Goal: Complete application form: Complete application form

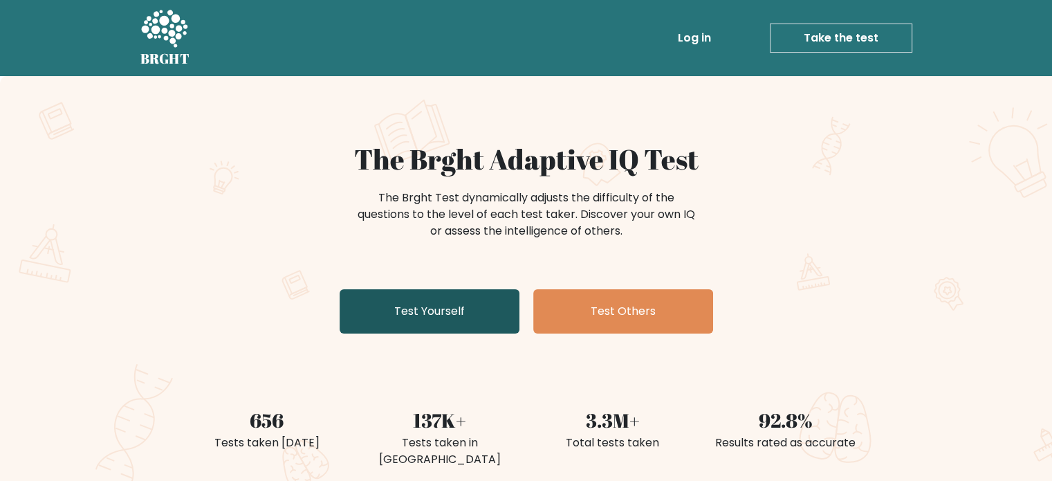
click at [423, 295] on link "Test Yourself" at bounding box center [430, 311] width 180 height 44
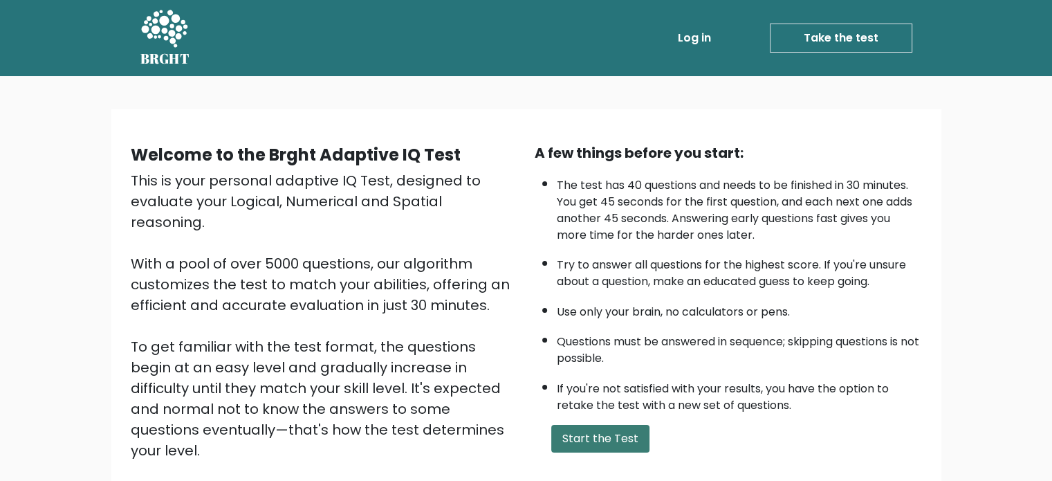
click at [580, 432] on button "Start the Test" at bounding box center [600, 439] width 98 height 28
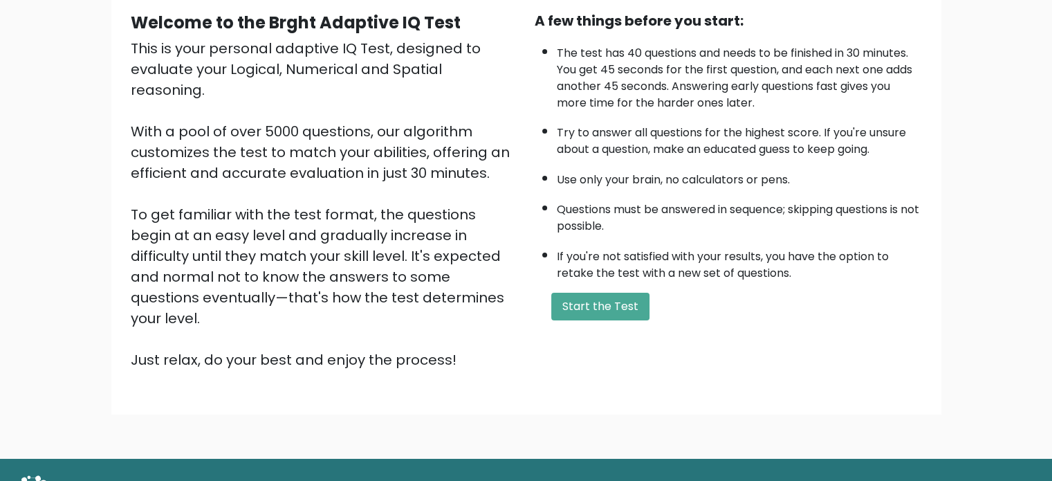
scroll to position [152, 0]
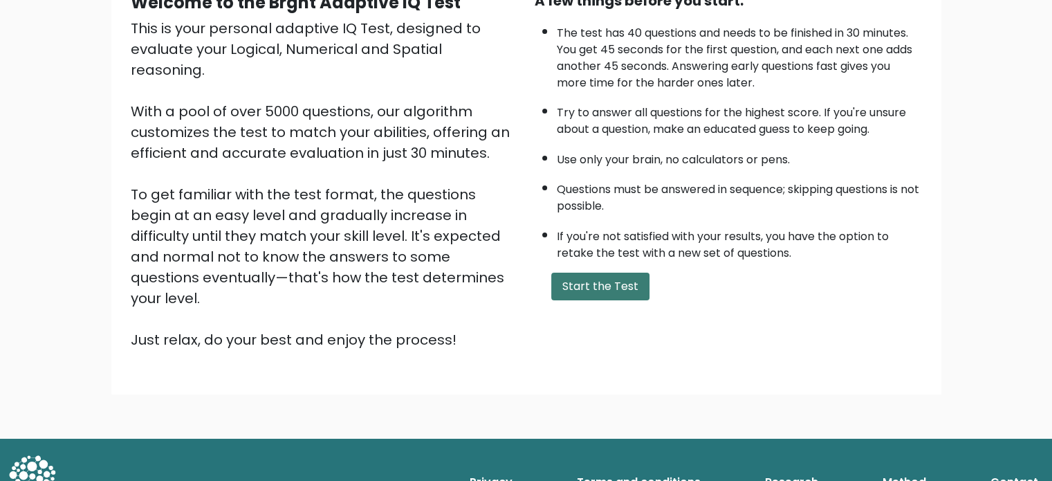
click at [611, 283] on button "Start the Test" at bounding box center [600, 286] width 98 height 28
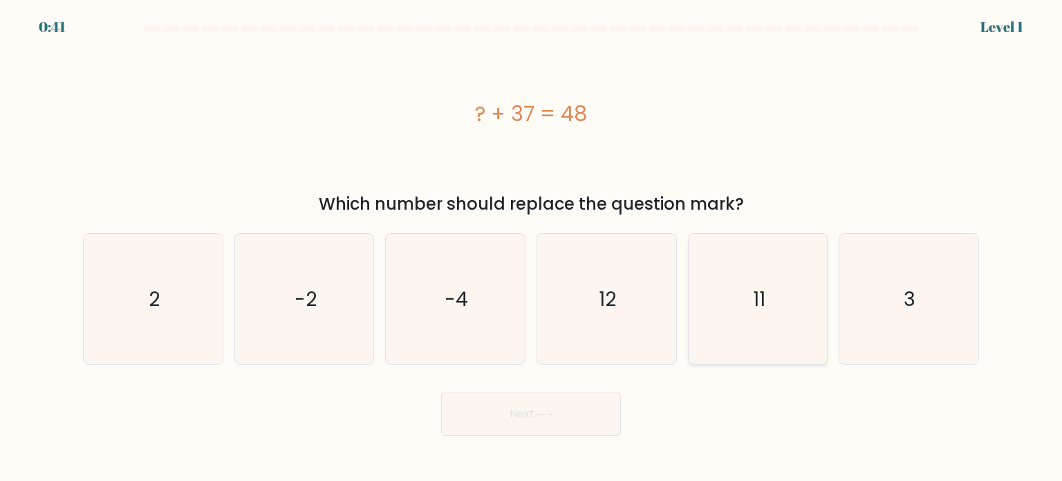
click at [759, 302] on text "11" at bounding box center [759, 298] width 12 height 28
click at [532, 248] on input "e. 11" at bounding box center [531, 244] width 1 height 7
radio input "true"
click at [582, 409] on button "Next" at bounding box center [531, 413] width 180 height 44
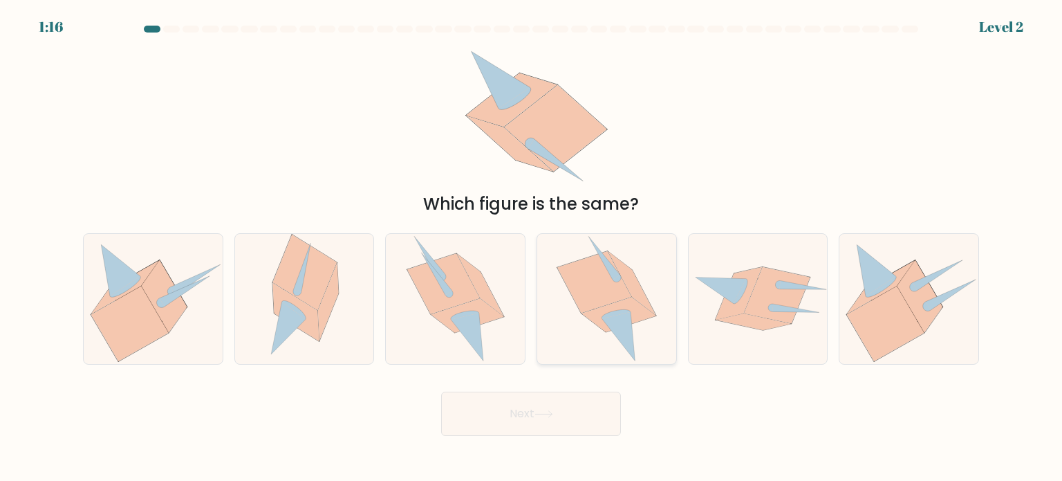
click at [594, 268] on icon at bounding box center [594, 282] width 74 height 62
click at [532, 248] on input "d." at bounding box center [531, 244] width 1 height 7
radio input "true"
click at [529, 428] on button "Next" at bounding box center [531, 413] width 180 height 44
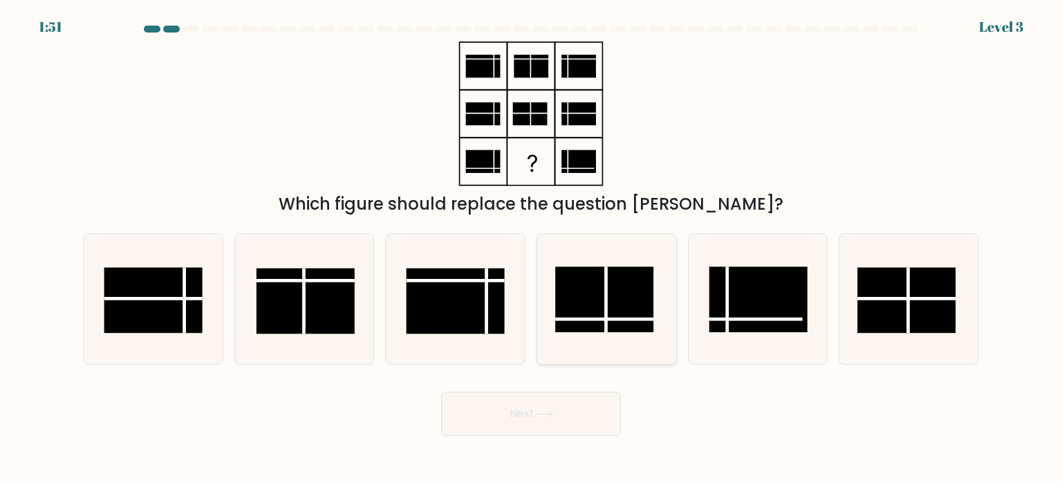
click at [590, 283] on rect at bounding box center [604, 299] width 98 height 66
click at [532, 248] on input "d." at bounding box center [531, 244] width 1 height 7
radio input "true"
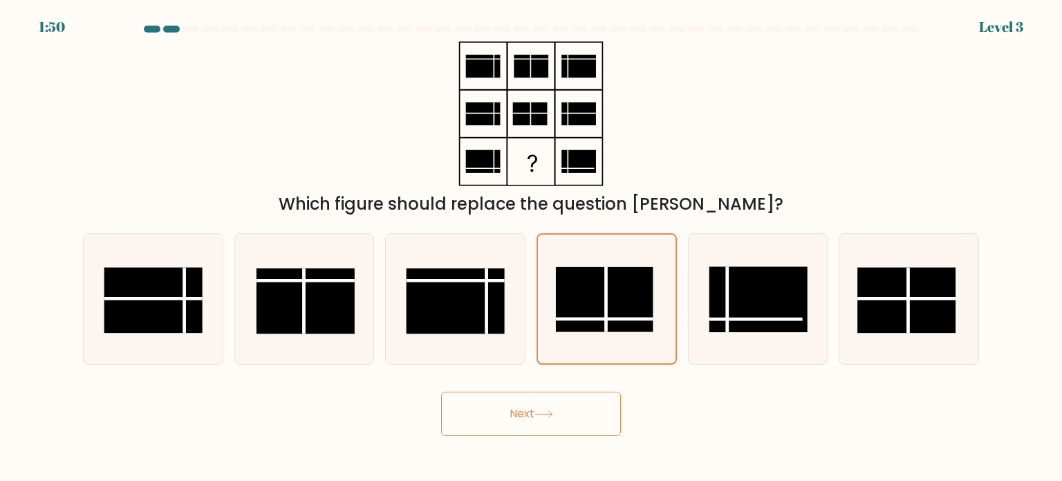
click at [555, 400] on button "Next" at bounding box center [531, 413] width 180 height 44
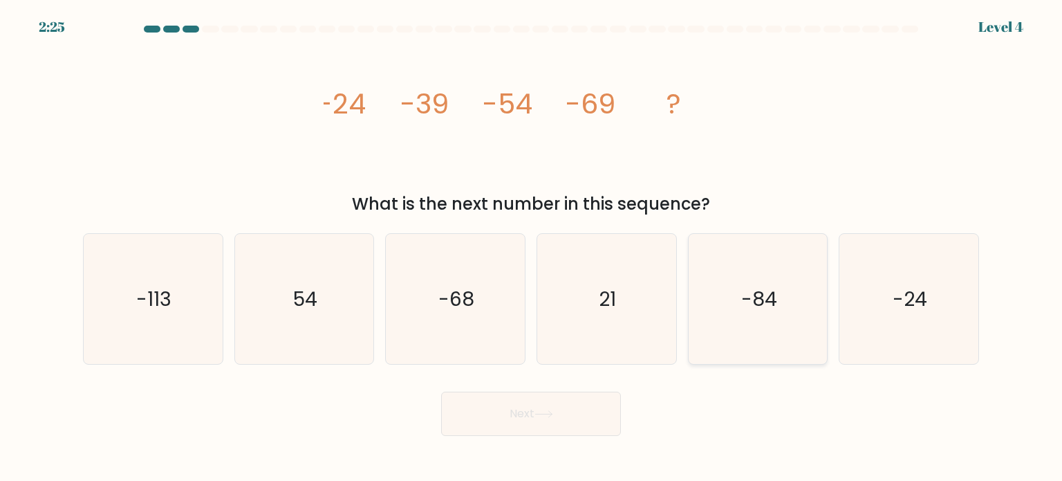
click at [716, 306] on icon "-84" at bounding box center [758, 299] width 130 height 130
click at [532, 248] on input "e. -84" at bounding box center [531, 244] width 1 height 7
radio input "true"
click at [555, 403] on button "Next" at bounding box center [531, 413] width 180 height 44
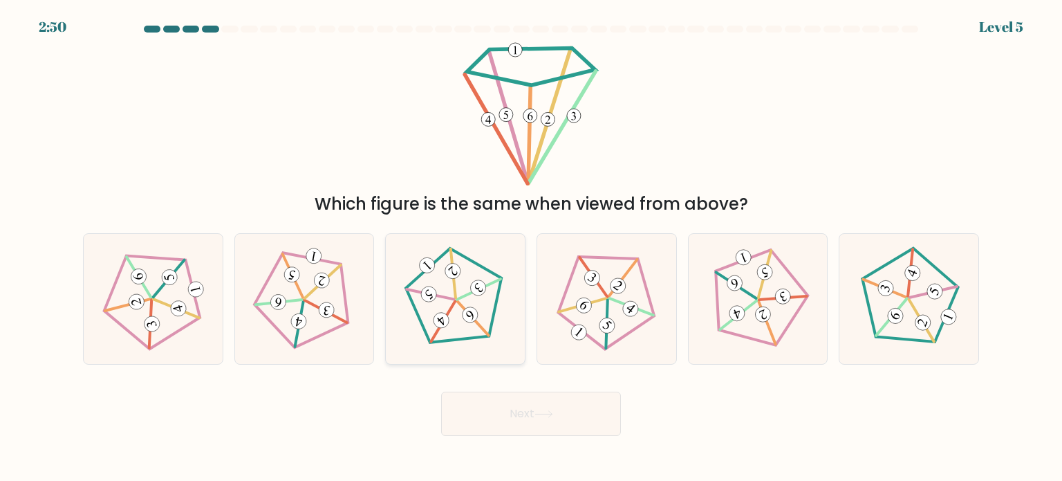
click at [455, 313] on icon at bounding box center [455, 298] width 104 height 104
click at [531, 248] on input "c." at bounding box center [531, 244] width 1 height 7
radio input "true"
click at [483, 403] on button "Next" at bounding box center [531, 413] width 180 height 44
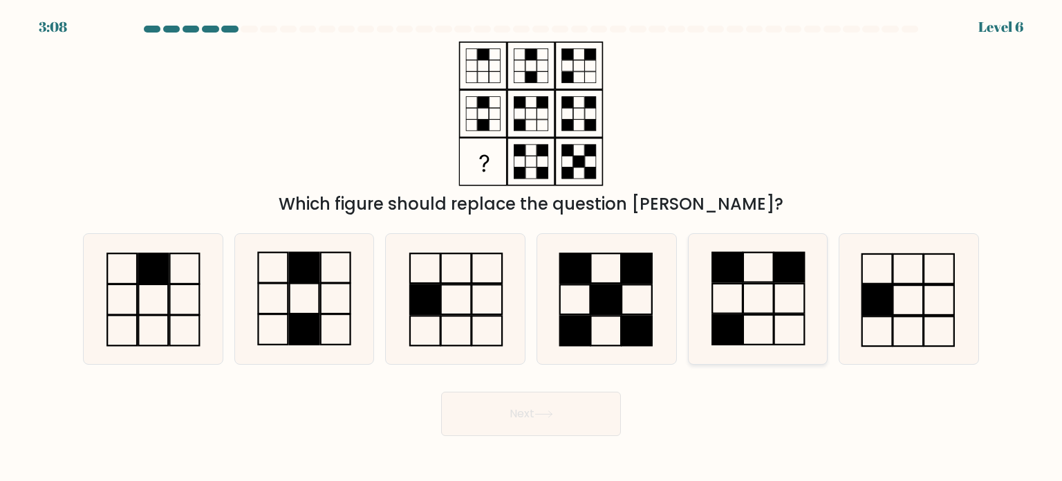
click at [750, 312] on icon at bounding box center [758, 299] width 130 height 130
click at [532, 248] on input "e." at bounding box center [531, 244] width 1 height 7
radio input "true"
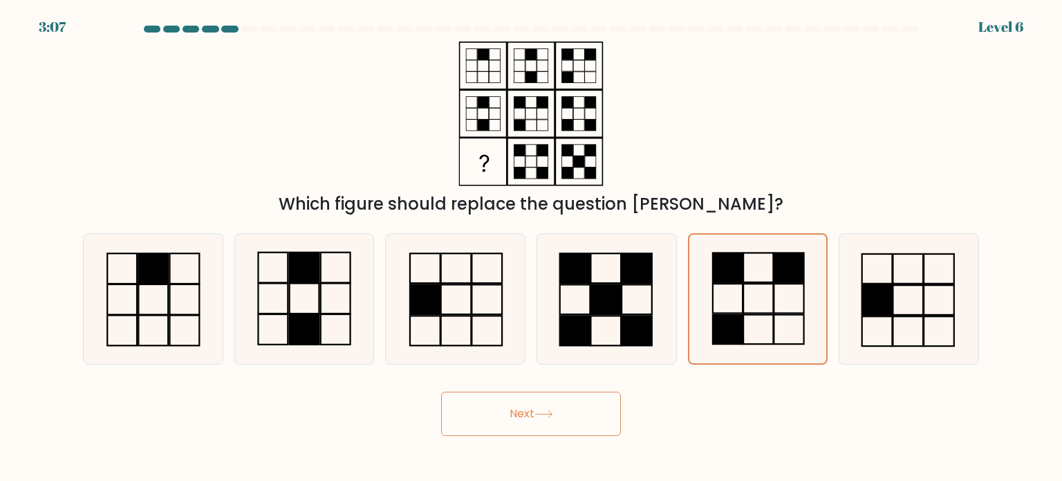
click at [510, 415] on button "Next" at bounding box center [531, 413] width 180 height 44
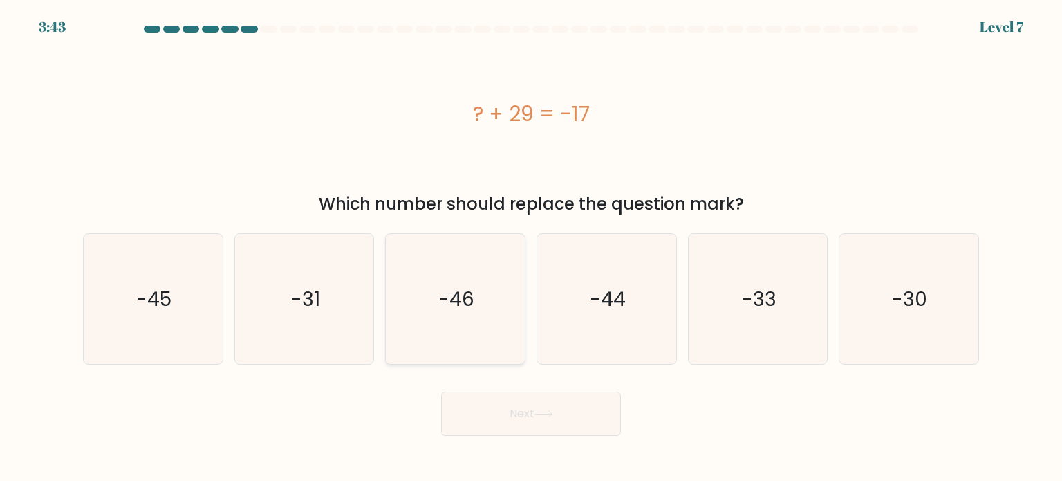
click at [496, 259] on icon "-46" at bounding box center [455, 299] width 130 height 130
click at [531, 248] on input "c. -46" at bounding box center [531, 244] width 1 height 7
radio input "true"
click at [544, 420] on button "Next" at bounding box center [531, 413] width 180 height 44
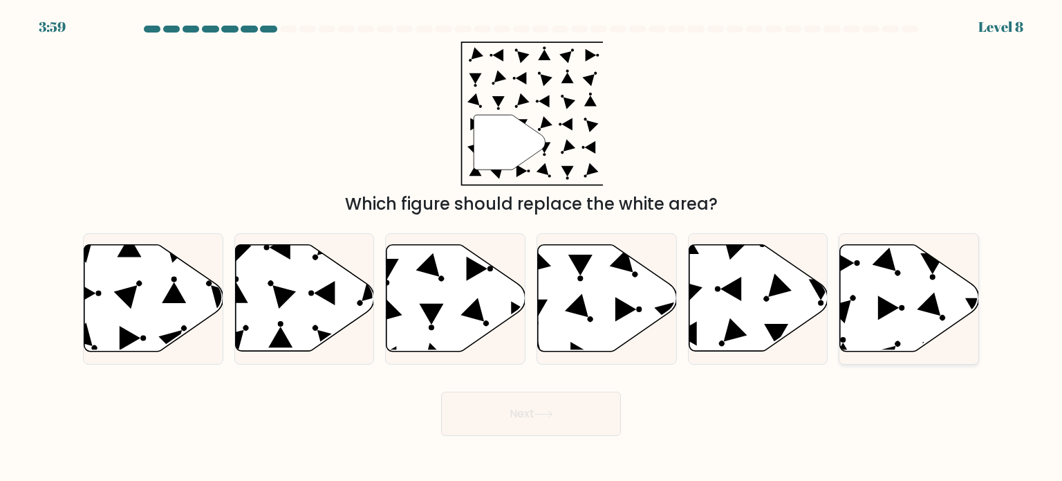
drag, startPoint x: 908, startPoint y: 322, endPoint x: 897, endPoint y: 345, distance: 26.0
click at [897, 345] on circle at bounding box center [898, 344] width 8 height 8
click at [532, 248] on input "f." at bounding box center [531, 244] width 1 height 7
radio input "true"
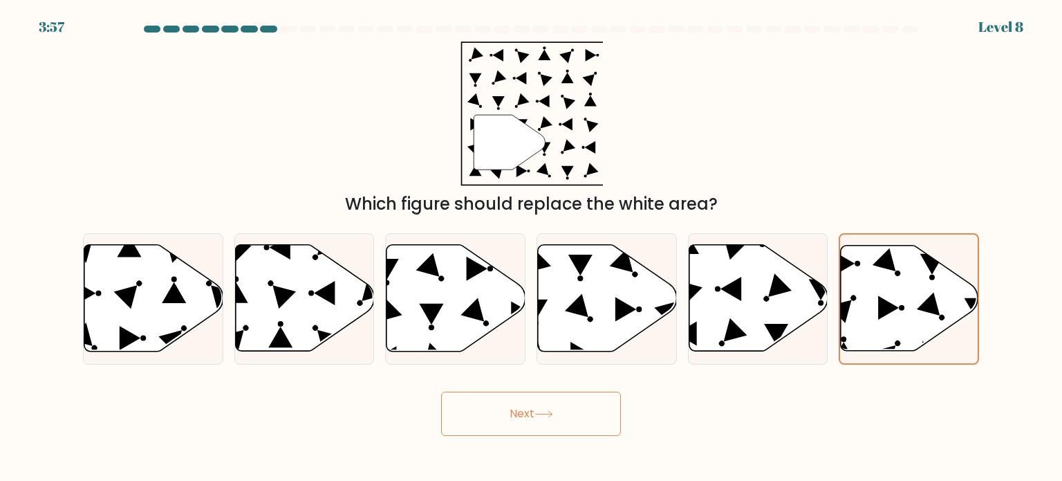
click at [555, 423] on button "Next" at bounding box center [531, 413] width 180 height 44
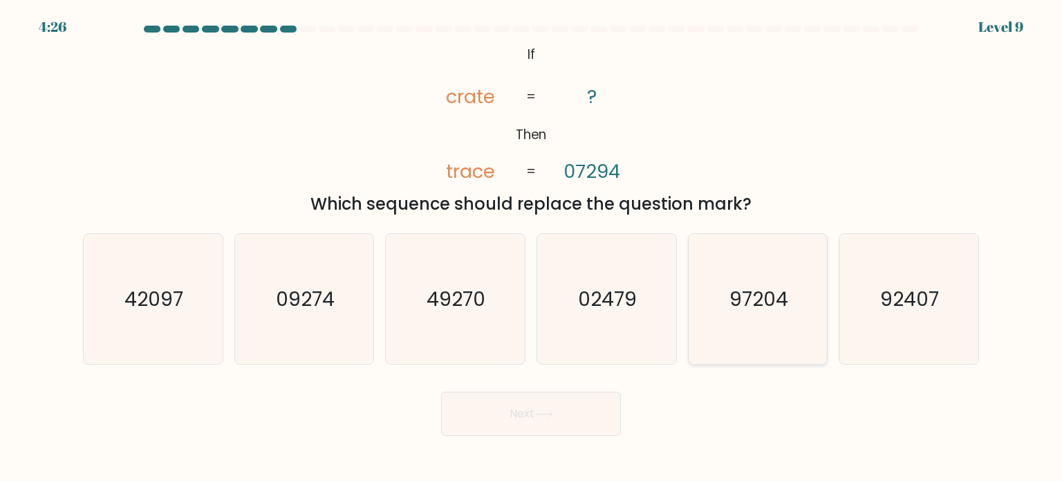
click at [723, 282] on icon "97204" at bounding box center [758, 299] width 130 height 130
click at [532, 248] on input "e. 97204" at bounding box center [531, 244] width 1 height 7
radio input "true"
click at [912, 340] on icon "92407" at bounding box center [909, 299] width 130 height 130
click at [532, 248] on input "f. 92407" at bounding box center [531, 244] width 1 height 7
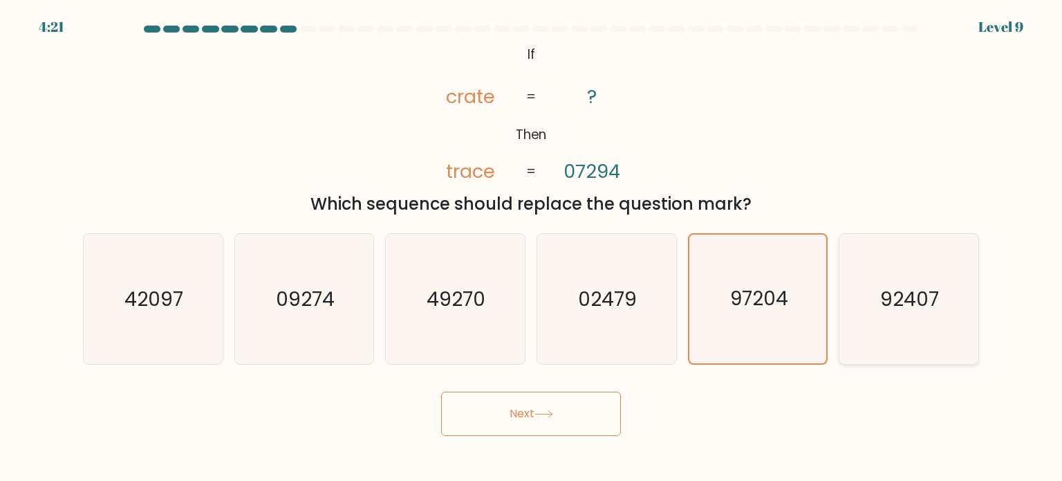
radio input "true"
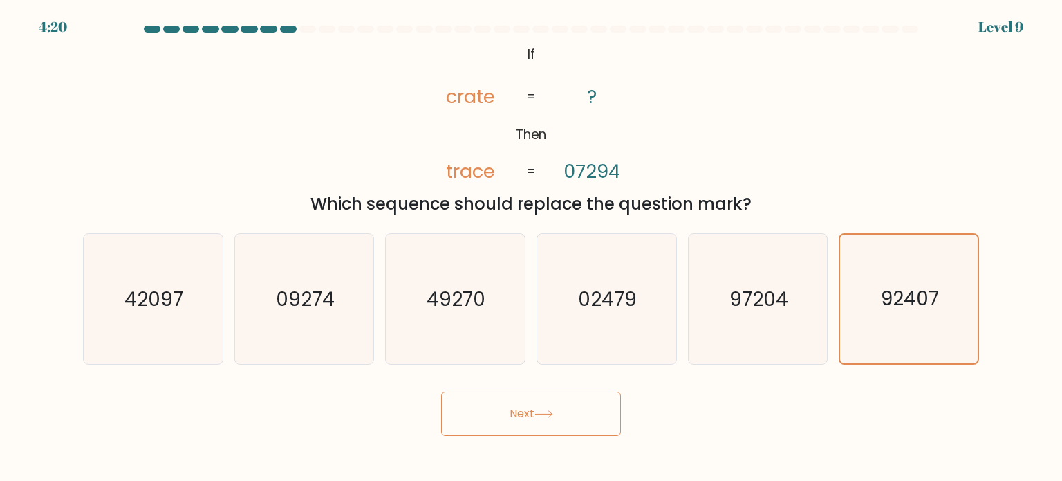
click at [550, 416] on icon at bounding box center [544, 414] width 19 height 8
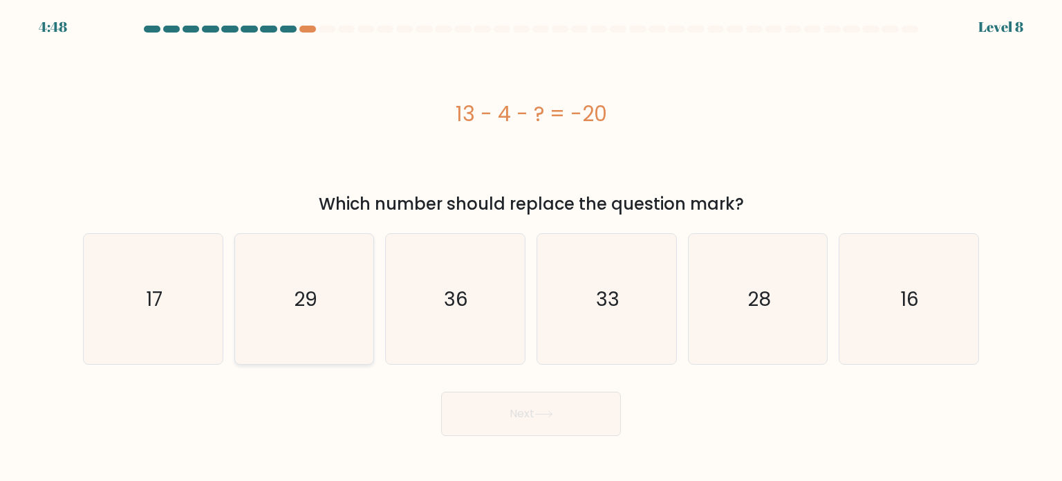
click at [354, 306] on icon "29" at bounding box center [304, 299] width 130 height 130
click at [531, 248] on input "b. 29" at bounding box center [531, 244] width 1 height 7
radio input "true"
click at [524, 433] on button "Next" at bounding box center [531, 413] width 180 height 44
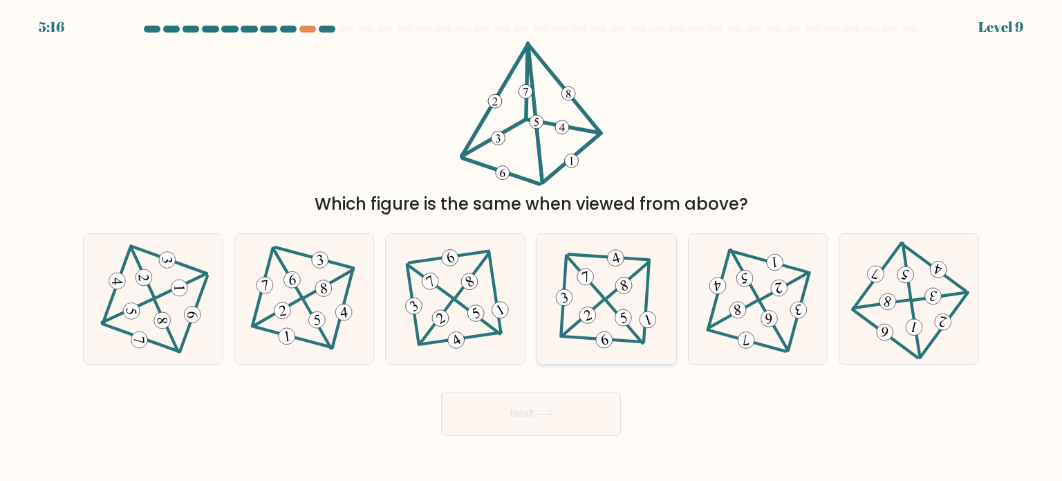
click at [617, 344] on icon at bounding box center [606, 298] width 107 height 104
click at [532, 248] on input "d." at bounding box center [531, 244] width 1 height 7
radio input "true"
click at [595, 414] on button "Next" at bounding box center [531, 413] width 180 height 44
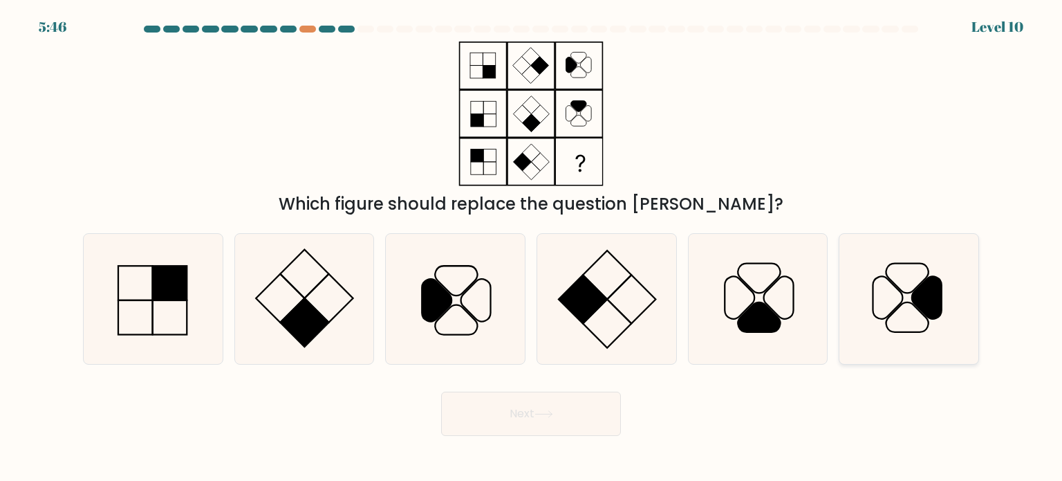
click at [936, 293] on icon at bounding box center [927, 297] width 30 height 42
click at [532, 248] on input "f." at bounding box center [531, 244] width 1 height 7
radio input "true"
click at [548, 418] on button "Next" at bounding box center [531, 413] width 180 height 44
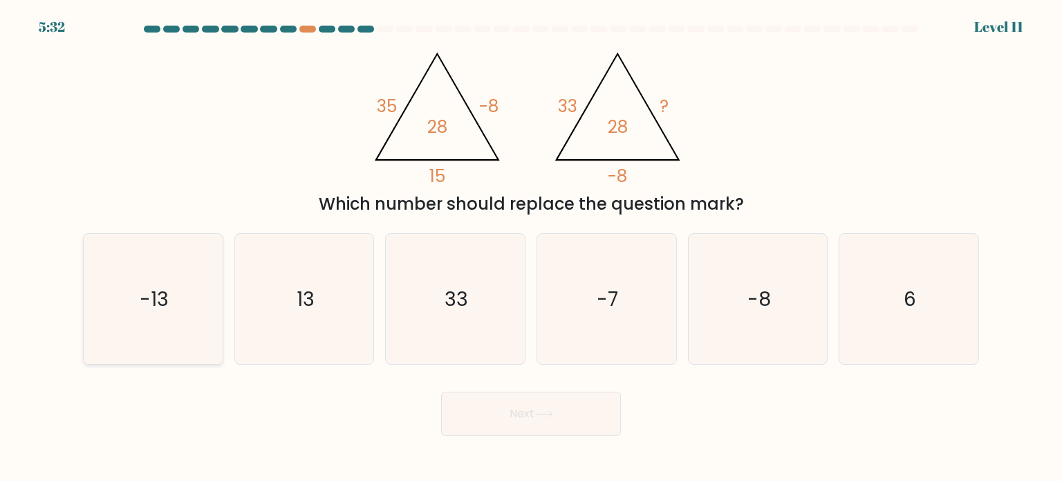
click at [155, 307] on text "-13" at bounding box center [154, 298] width 29 height 28
click at [531, 248] on input "a. -13" at bounding box center [531, 244] width 1 height 7
radio input "true"
click at [567, 400] on button "Next" at bounding box center [531, 413] width 180 height 44
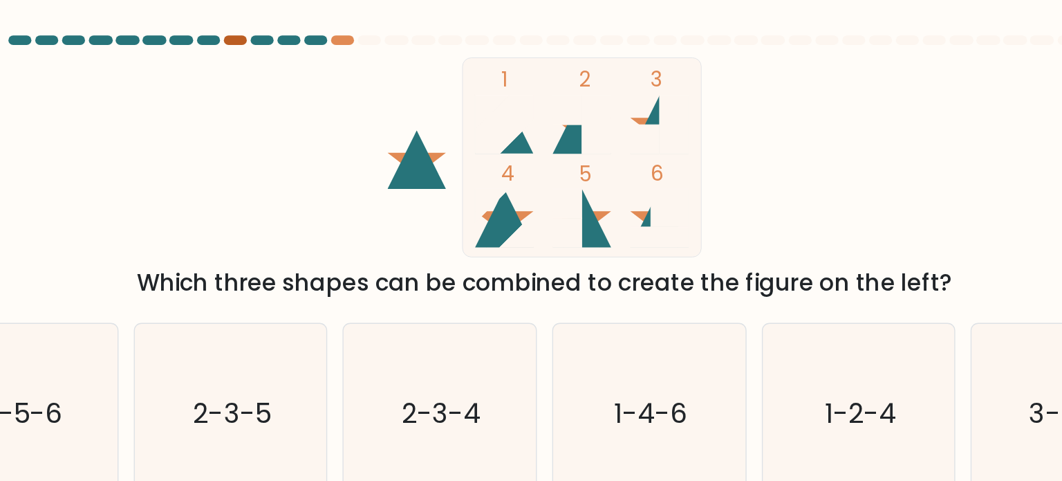
click at [307, 28] on div at bounding box center [307, 29] width 17 height 7
click at [315, 28] on at bounding box center [530, 29] width 777 height 7
click at [311, 29] on div at bounding box center [307, 29] width 17 height 7
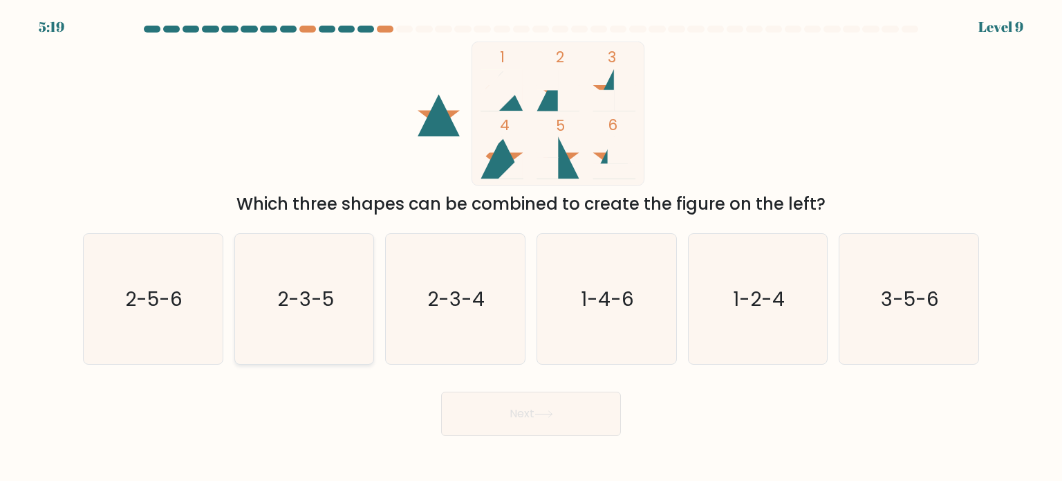
click at [302, 284] on text "2-3-5" at bounding box center [305, 298] width 57 height 28
click at [531, 248] on input "b. 2-3-5" at bounding box center [531, 244] width 1 height 7
radio input "true"
click at [506, 409] on button "Next" at bounding box center [531, 413] width 180 height 44
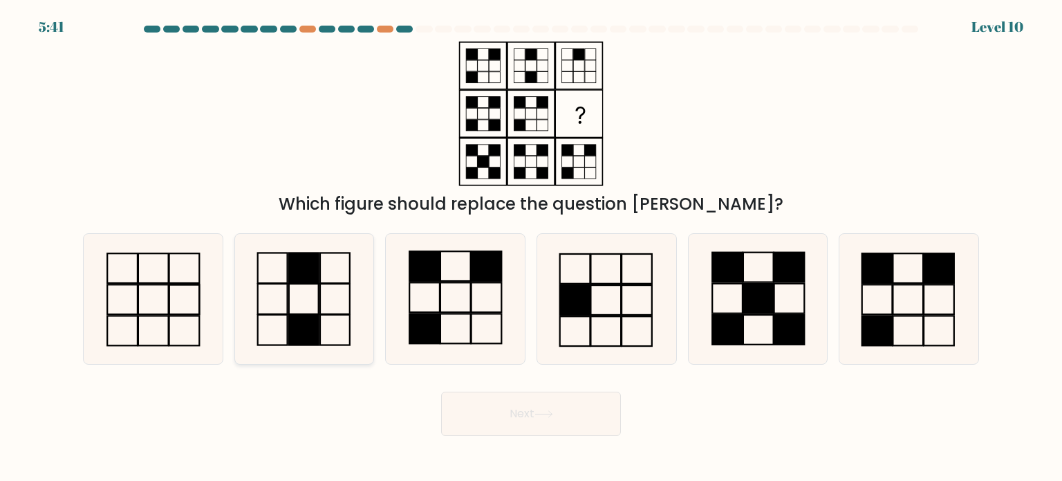
click at [310, 284] on rect at bounding box center [304, 299] width 30 height 30
click at [531, 248] on input "b." at bounding box center [531, 244] width 1 height 7
radio input "true"
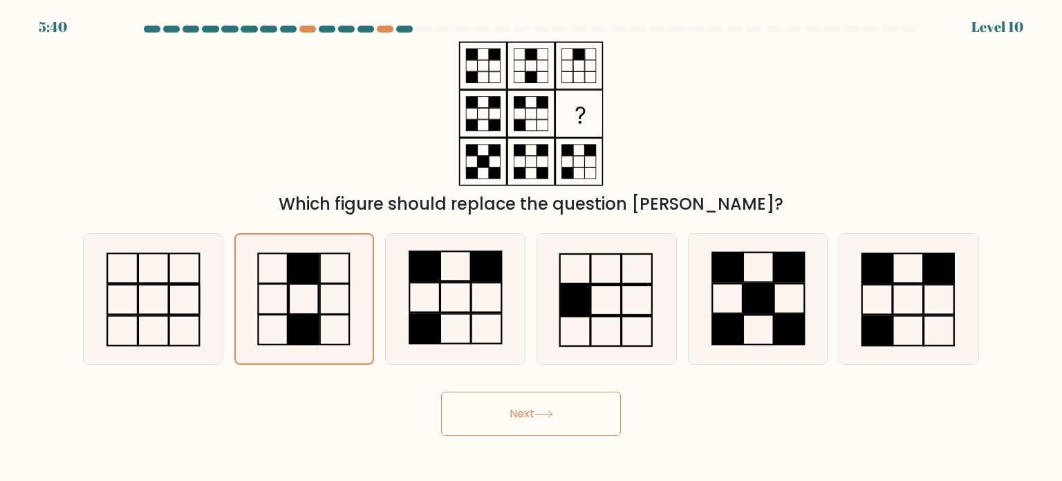
click at [526, 419] on button "Next" at bounding box center [531, 413] width 180 height 44
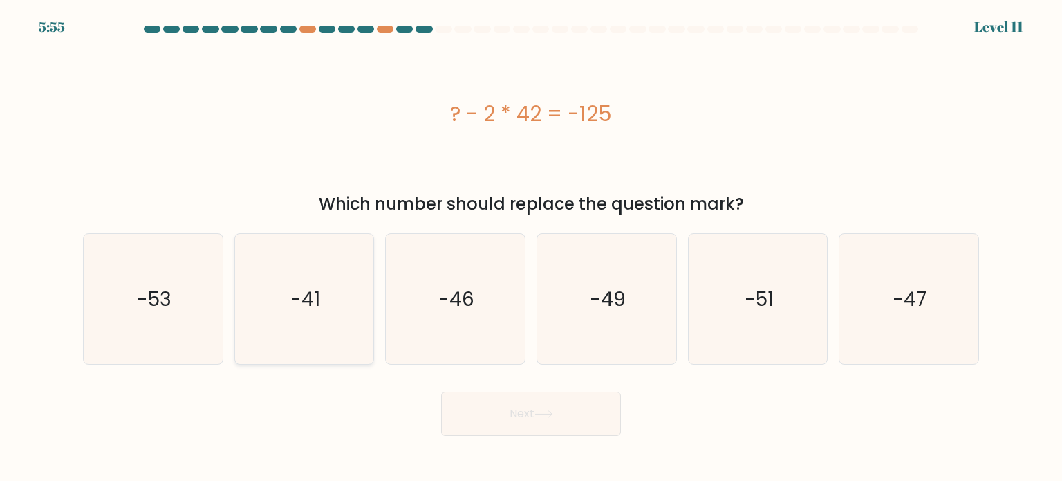
click at [357, 324] on icon "-41" at bounding box center [304, 299] width 130 height 130
click at [531, 248] on input "b. -41" at bounding box center [531, 244] width 1 height 7
radio input "true"
click at [546, 426] on button "Next" at bounding box center [531, 413] width 180 height 44
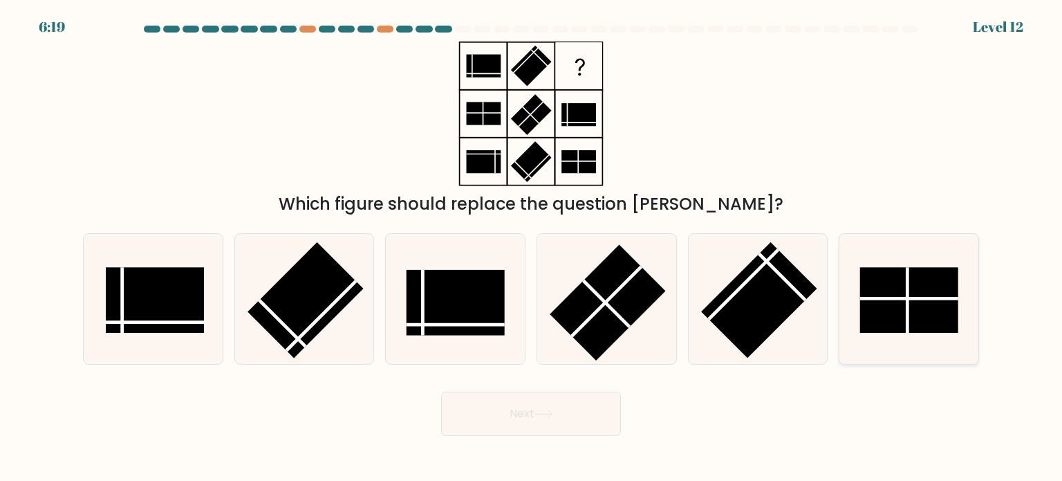
click at [878, 318] on rect at bounding box center [909, 300] width 98 height 66
click at [532, 248] on input "f." at bounding box center [531, 244] width 1 height 7
radio input "true"
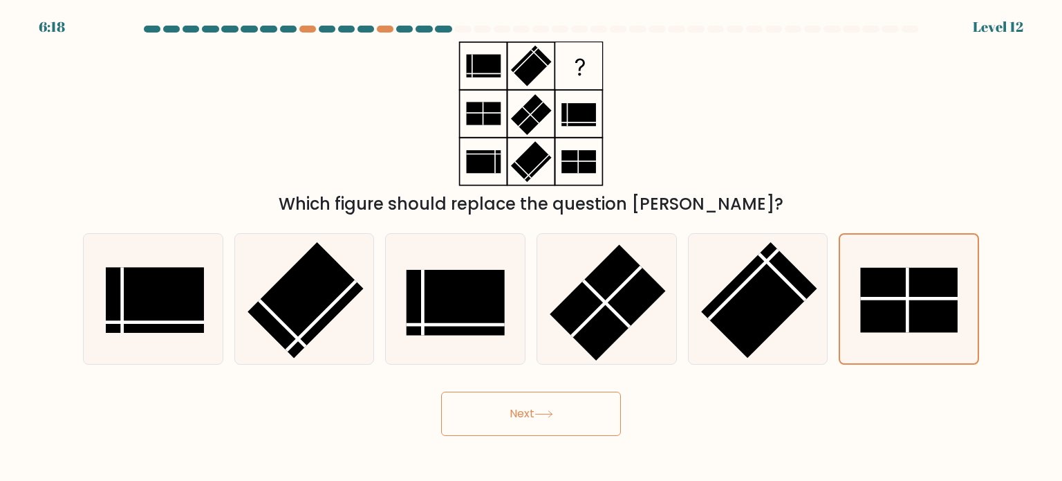
click at [531, 420] on button "Next" at bounding box center [531, 413] width 180 height 44
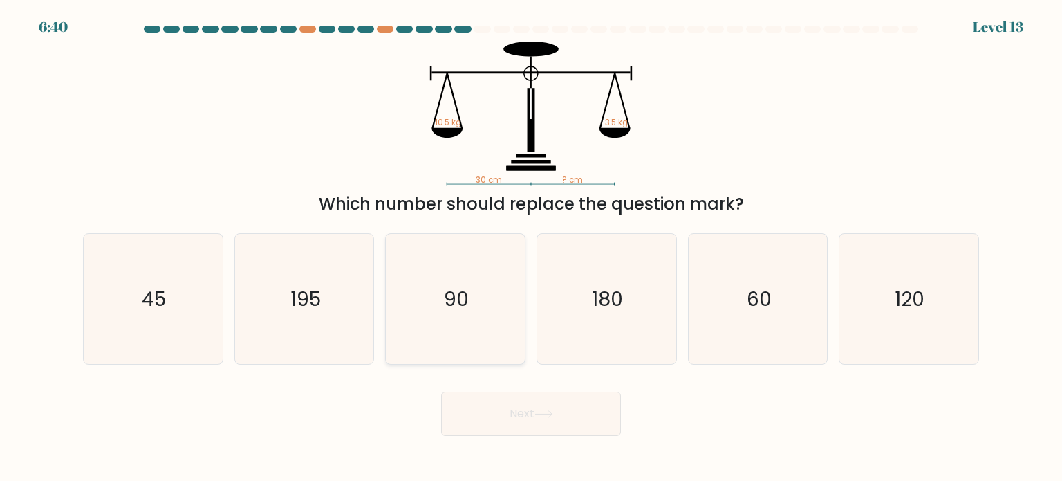
click at [476, 292] on icon "90" at bounding box center [455, 299] width 130 height 130
click at [531, 248] on input "c. 90" at bounding box center [531, 244] width 1 height 7
radio input "true"
click at [765, 430] on div "Next" at bounding box center [531, 408] width 913 height 55
click at [510, 407] on button "Next" at bounding box center [531, 413] width 180 height 44
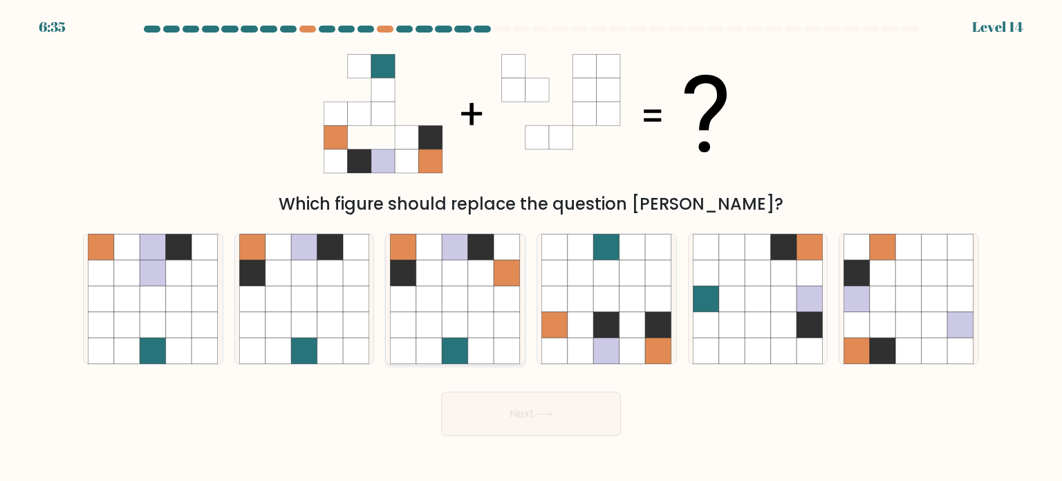
click at [450, 351] on icon at bounding box center [456, 350] width 26 height 26
click at [531, 248] on input "c." at bounding box center [531, 244] width 1 height 7
radio input "true"
click at [592, 417] on button "Next" at bounding box center [531, 413] width 180 height 44
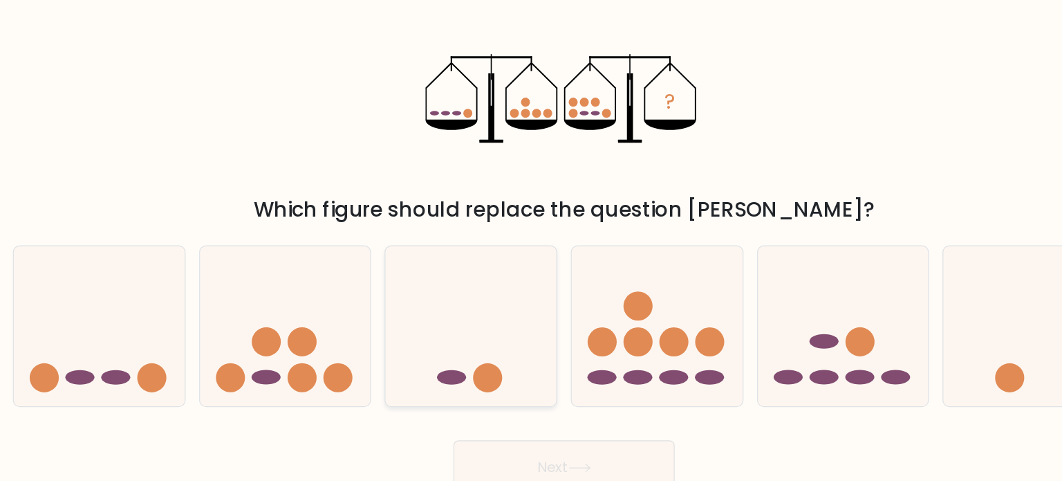
click at [433, 258] on icon at bounding box center [455, 298] width 139 height 115
click at [531, 248] on input "c." at bounding box center [531, 244] width 1 height 7
radio input "true"
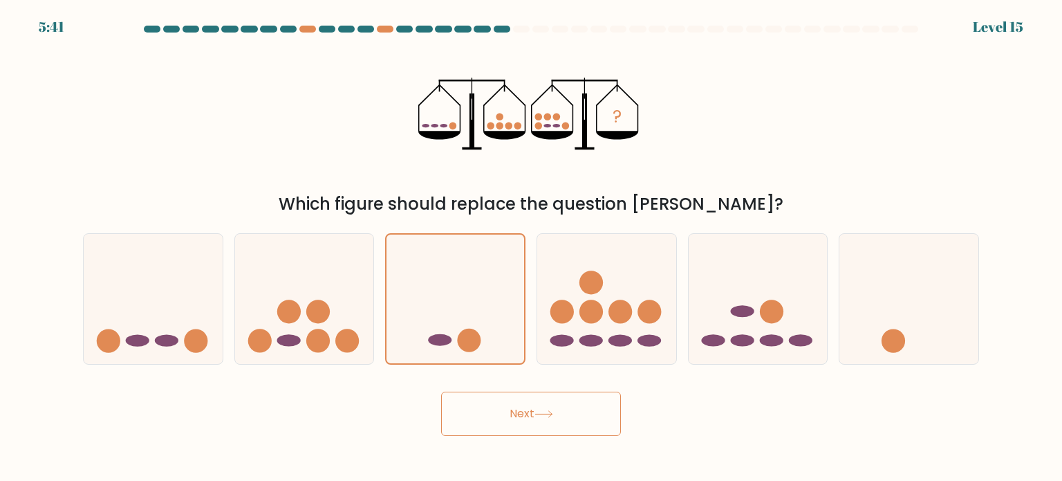
click at [517, 414] on button "Next" at bounding box center [531, 413] width 180 height 44
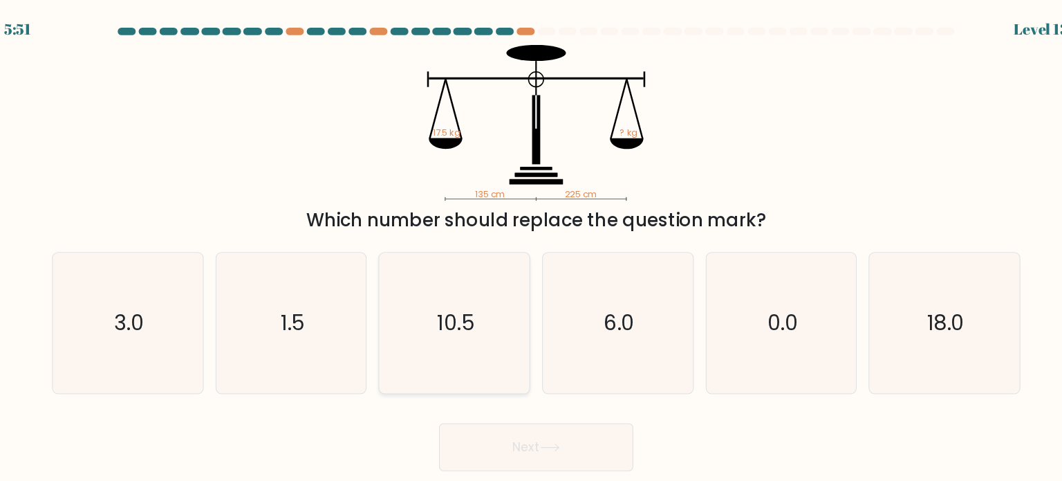
click at [488, 260] on icon "10.5" at bounding box center [455, 299] width 130 height 130
click at [531, 248] on input "c. 10.5" at bounding box center [531, 244] width 1 height 7
radio input "true"
click at [526, 419] on button "Next" at bounding box center [531, 413] width 180 height 44
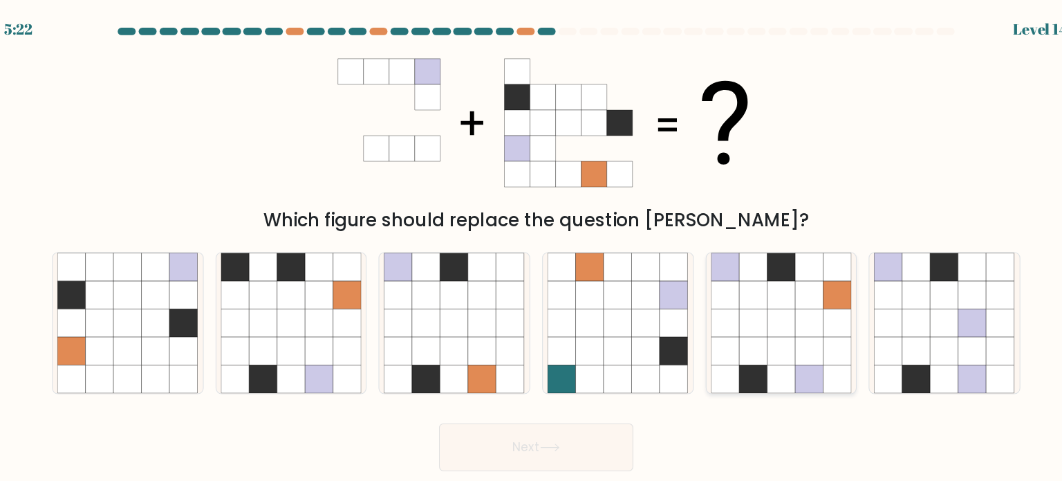
click at [741, 345] on icon at bounding box center [732, 350] width 26 height 26
click at [532, 248] on input "e." at bounding box center [531, 244] width 1 height 7
radio input "true"
click at [552, 420] on button "Next" at bounding box center [531, 413] width 180 height 44
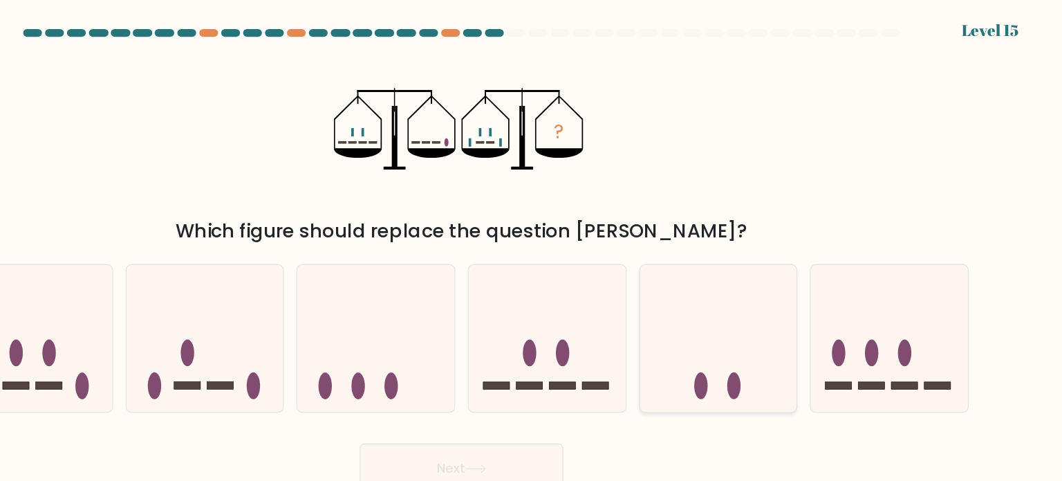
click at [717, 329] on icon at bounding box center [758, 298] width 139 height 115
click at [532, 248] on input "e." at bounding box center [531, 244] width 1 height 7
radio input "true"
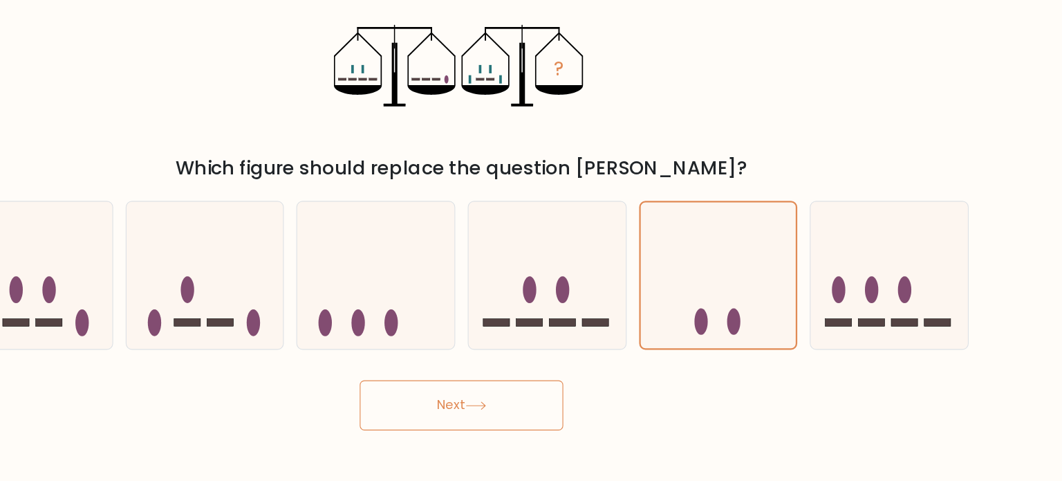
click at [561, 400] on button "Next" at bounding box center [531, 413] width 180 height 44
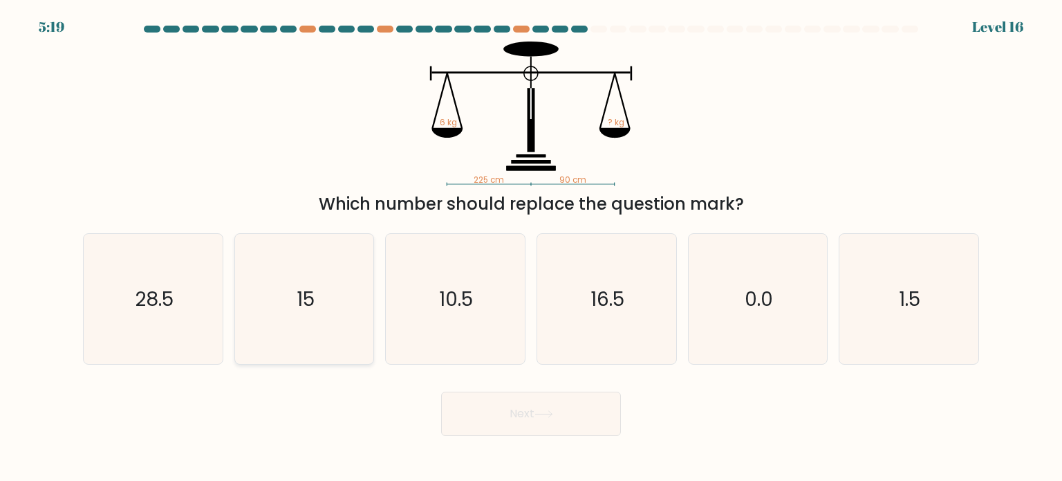
click at [284, 322] on icon "15" at bounding box center [304, 299] width 130 height 130
click at [531, 248] on input "b. 15" at bounding box center [531, 244] width 1 height 7
radio input "true"
click at [502, 440] on body "5:18 Level 16" at bounding box center [531, 240] width 1062 height 481
click at [497, 430] on button "Next" at bounding box center [531, 413] width 180 height 44
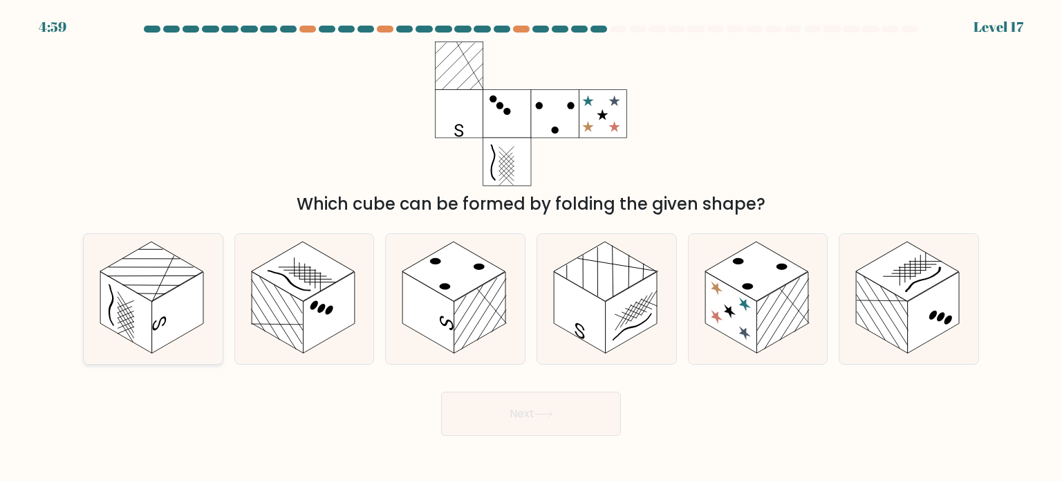
click at [165, 306] on rect at bounding box center [178, 313] width 52 height 82
click at [531, 248] on input "a." at bounding box center [531, 244] width 1 height 7
radio input "true"
click at [534, 418] on button "Next" at bounding box center [531, 413] width 180 height 44
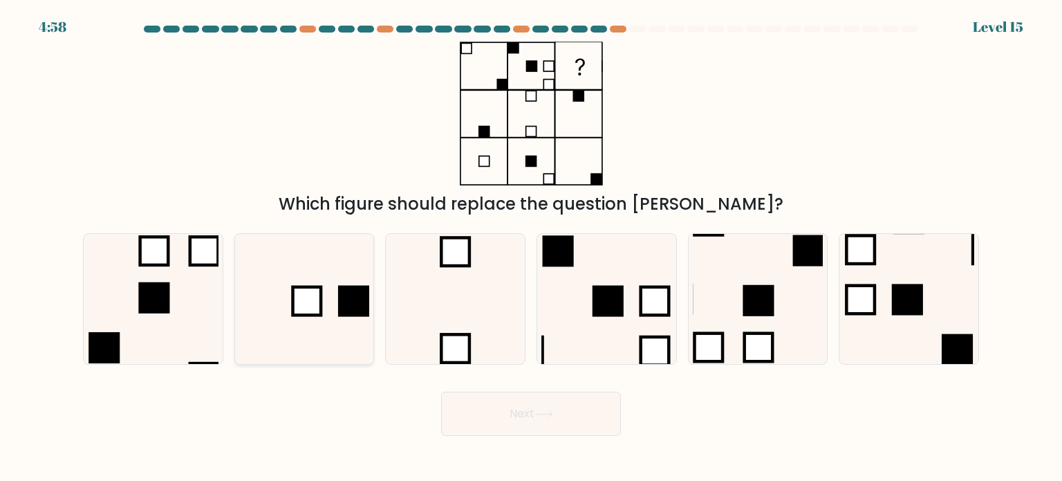
click at [329, 313] on icon at bounding box center [304, 299] width 130 height 130
click at [531, 248] on input "b." at bounding box center [531, 244] width 1 height 7
radio input "true"
click at [481, 420] on button "Next" at bounding box center [531, 413] width 180 height 44
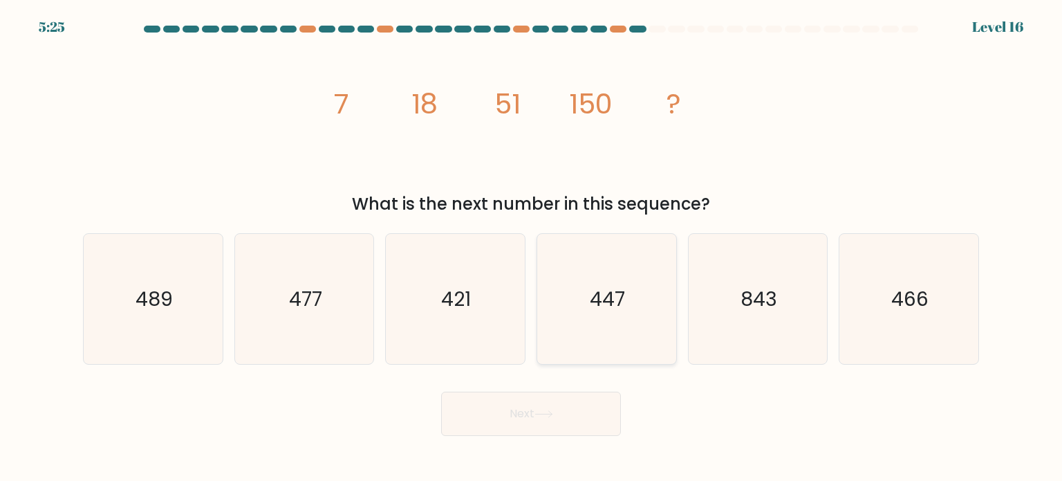
click at [650, 293] on icon "447" at bounding box center [607, 299] width 130 height 130
click at [532, 248] on input "d. 447" at bounding box center [531, 244] width 1 height 7
radio input "true"
click at [545, 438] on body "5:24 Level 16" at bounding box center [531, 240] width 1062 height 481
click at [549, 427] on button "Next" at bounding box center [531, 413] width 180 height 44
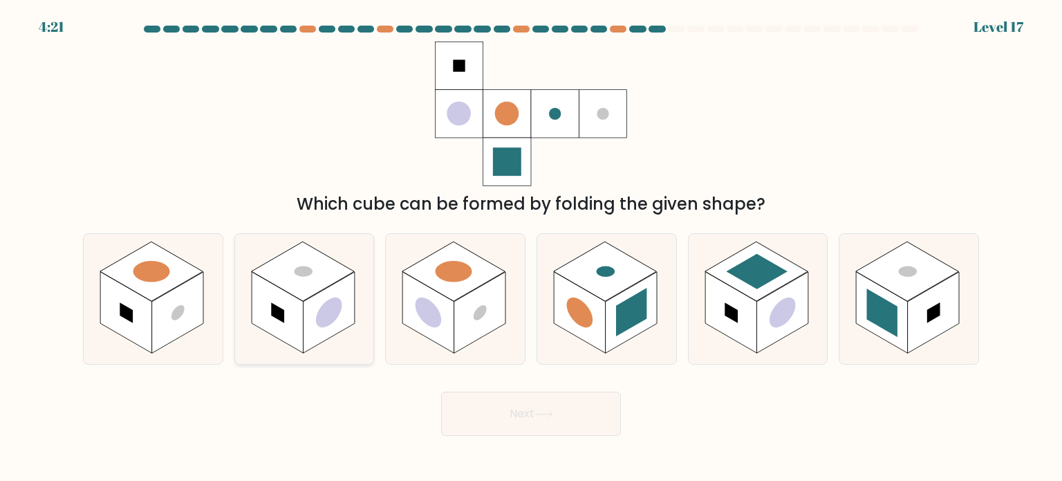
click at [321, 265] on rect at bounding box center [302, 270] width 103 height 59
click at [531, 248] on input "b." at bounding box center [531, 244] width 1 height 7
radio input "true"
click at [530, 436] on body "4:21 Level 17" at bounding box center [531, 240] width 1062 height 481
click at [529, 421] on button "Next" at bounding box center [531, 413] width 180 height 44
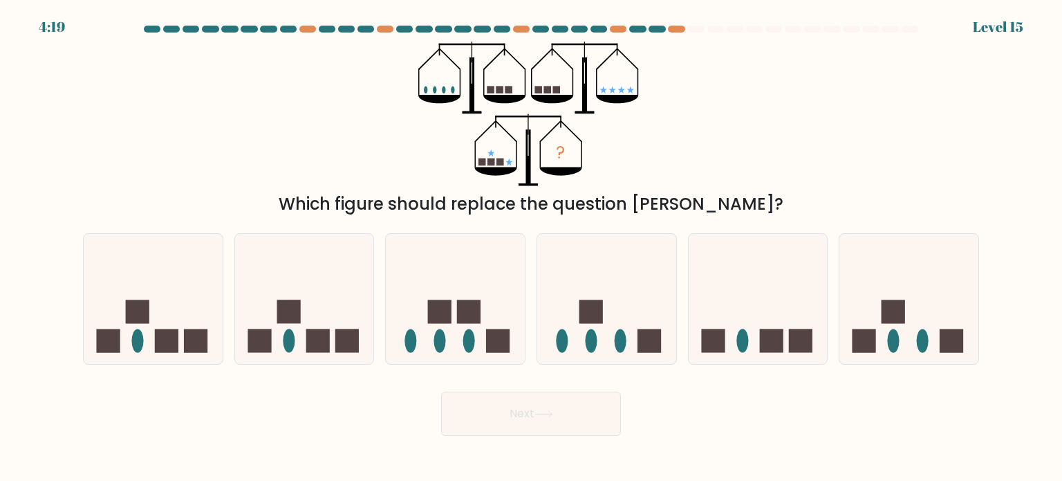
click at [526, 409] on button "Next" at bounding box center [531, 413] width 180 height 44
drag, startPoint x: 528, startPoint y: 415, endPoint x: 364, endPoint y: 424, distance: 164.2
click at [364, 424] on div "Next" at bounding box center [531, 408] width 913 height 55
click at [894, 283] on icon at bounding box center [909, 298] width 139 height 115
click at [532, 248] on input "f." at bounding box center [531, 244] width 1 height 7
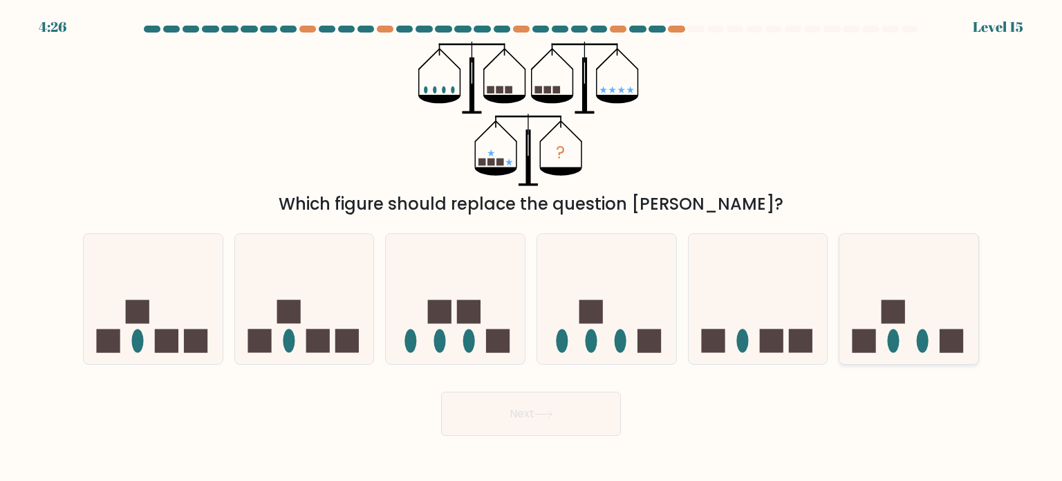
radio input "true"
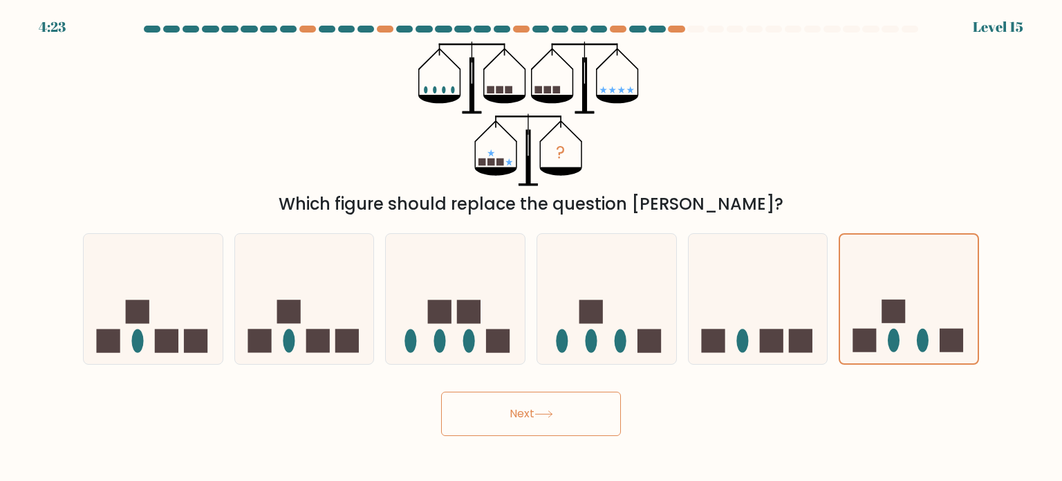
click at [566, 418] on button "Next" at bounding box center [531, 413] width 180 height 44
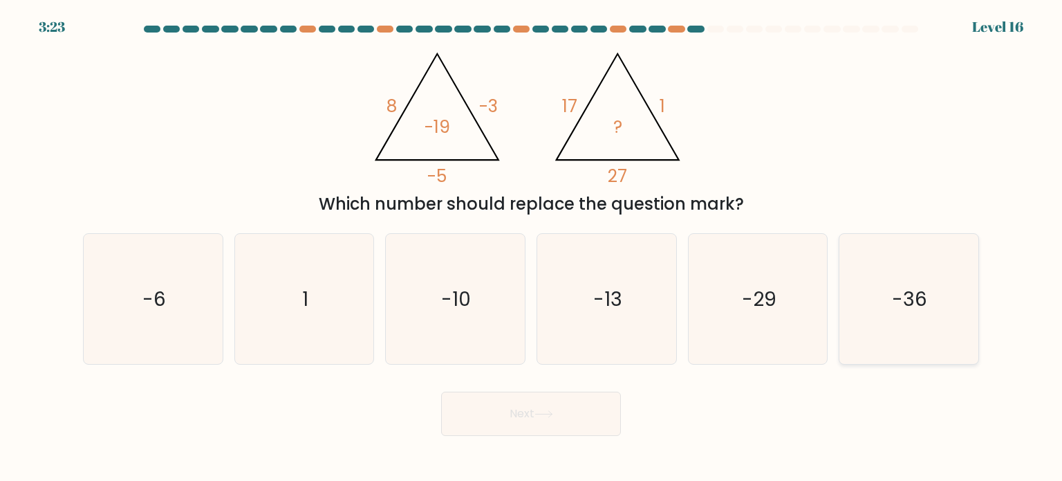
click at [913, 263] on icon "-36" at bounding box center [909, 299] width 130 height 130
click at [532, 248] on input "f. -36" at bounding box center [531, 244] width 1 height 7
radio input "true"
click at [574, 427] on button "Next" at bounding box center [531, 413] width 180 height 44
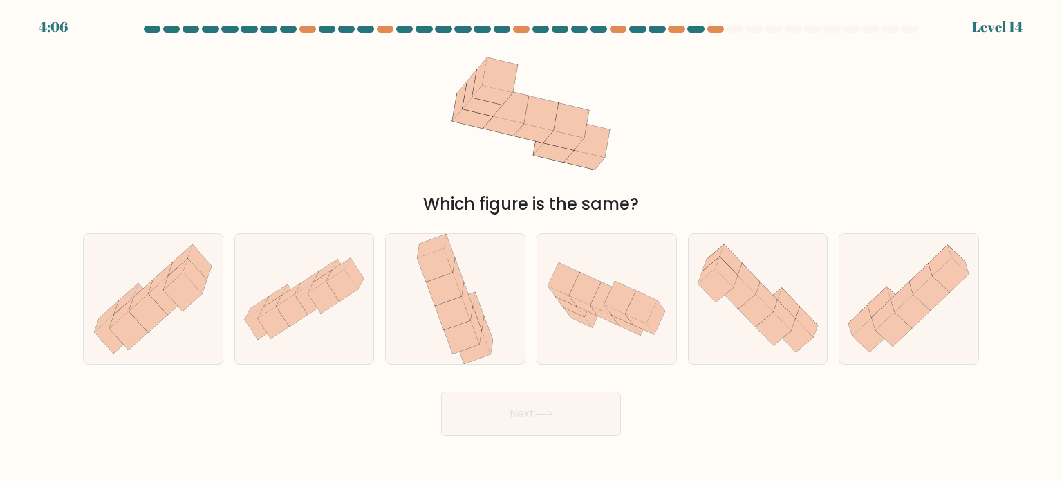
click at [694, 442] on body "4:06 Level 14" at bounding box center [531, 240] width 1062 height 481
click at [598, 317] on icon at bounding box center [606, 299] width 139 height 90
click at [532, 248] on input "d." at bounding box center [531, 244] width 1 height 7
radio input "true"
click at [563, 416] on button "Next" at bounding box center [531, 413] width 180 height 44
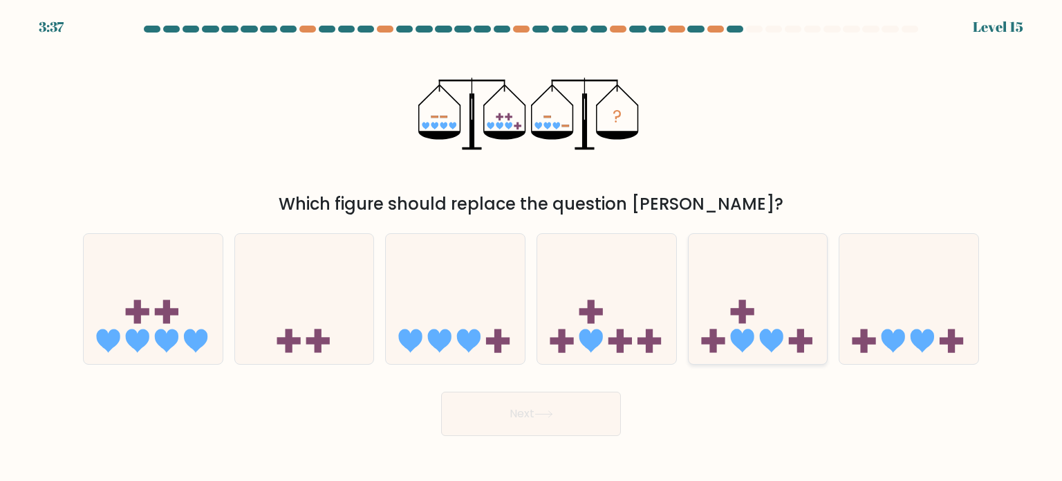
click at [734, 319] on icon at bounding box center [758, 298] width 139 height 115
click at [532, 248] on input "e." at bounding box center [531, 244] width 1 height 7
radio input "true"
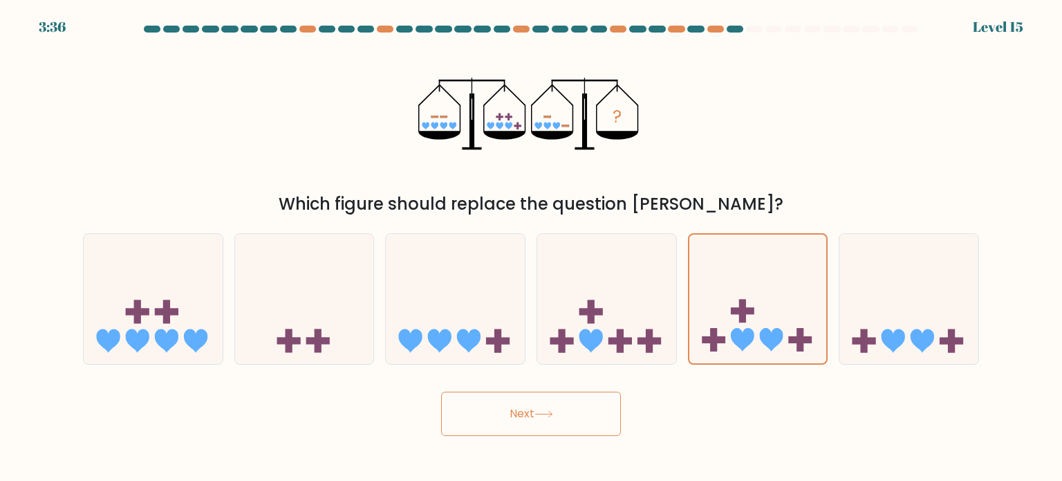
click at [583, 414] on button "Next" at bounding box center [531, 413] width 180 height 44
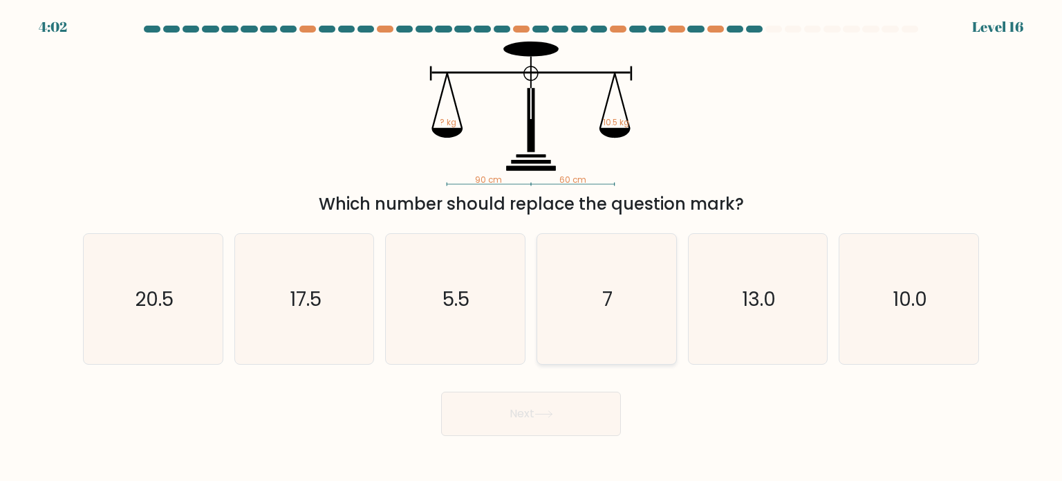
click at [638, 302] on icon "7" at bounding box center [607, 299] width 130 height 130
click at [532, 248] on input "d. 7" at bounding box center [531, 244] width 1 height 7
radio input "true"
click at [601, 409] on button "Next" at bounding box center [531, 413] width 180 height 44
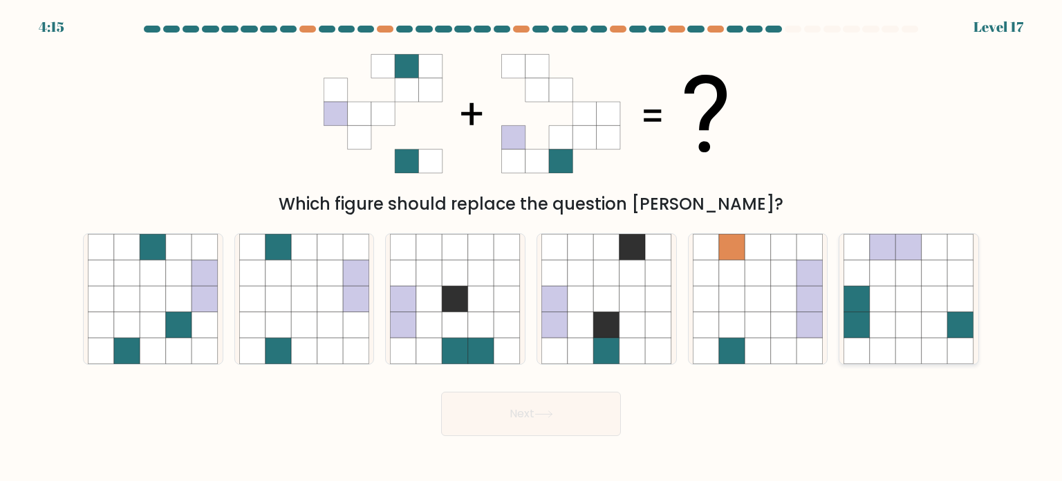
click at [878, 342] on icon at bounding box center [883, 350] width 26 height 26
click at [532, 248] on input "f." at bounding box center [531, 244] width 1 height 7
radio input "true"
click at [571, 422] on button "Next" at bounding box center [531, 413] width 180 height 44
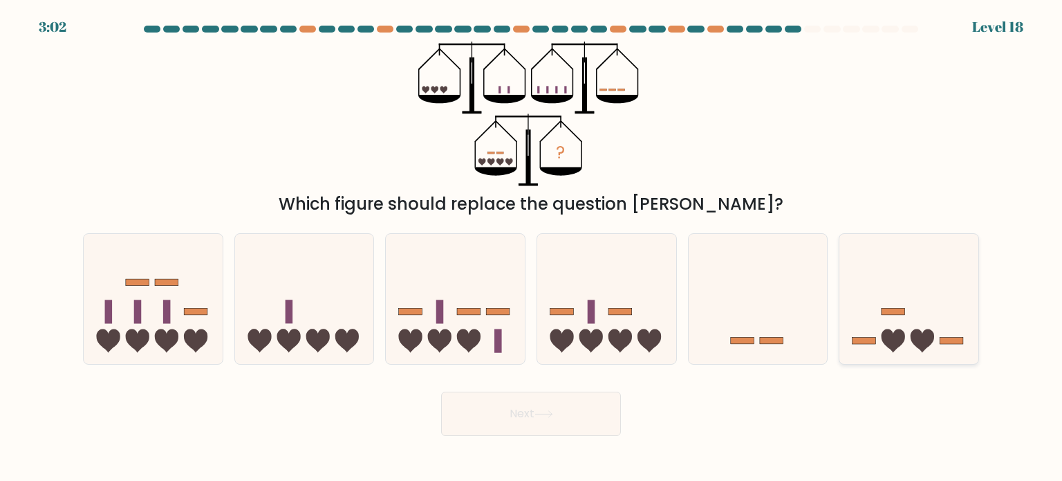
click at [884, 306] on icon at bounding box center [909, 298] width 139 height 115
click at [532, 248] on input "f." at bounding box center [531, 244] width 1 height 7
radio input "true"
click at [490, 424] on button "Next" at bounding box center [531, 413] width 180 height 44
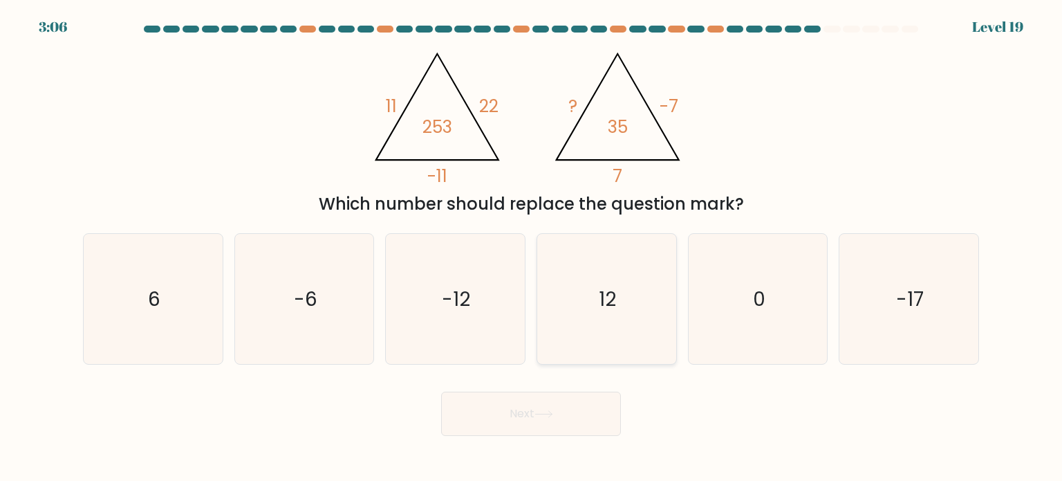
click at [646, 257] on icon "12" at bounding box center [607, 299] width 130 height 130
click at [532, 248] on input "d. 12" at bounding box center [531, 244] width 1 height 7
radio input "true"
click at [539, 397] on button "Next" at bounding box center [531, 413] width 180 height 44
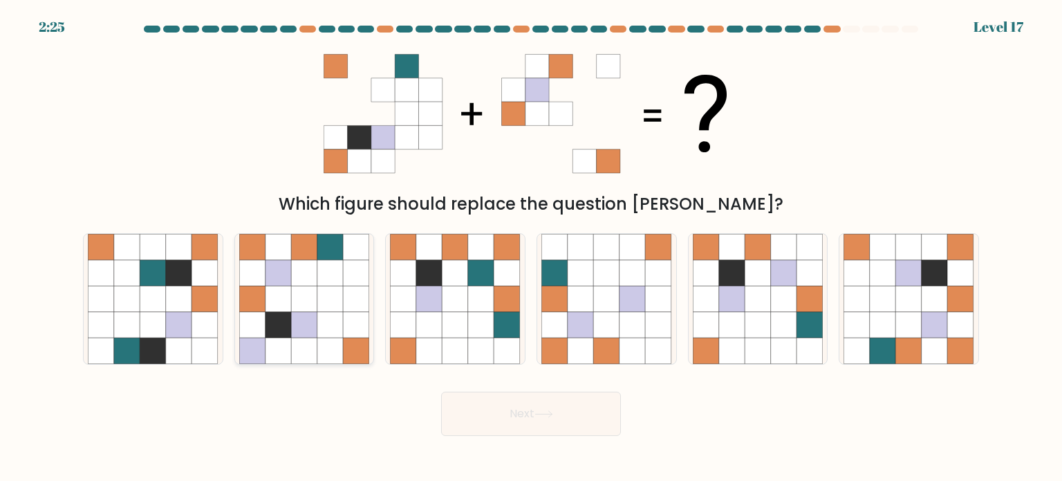
click at [285, 304] on icon at bounding box center [279, 299] width 26 height 26
click at [531, 248] on input "b." at bounding box center [531, 244] width 1 height 7
radio input "true"
click at [555, 406] on button "Next" at bounding box center [531, 413] width 180 height 44
